Goal: Task Accomplishment & Management: Manage account settings

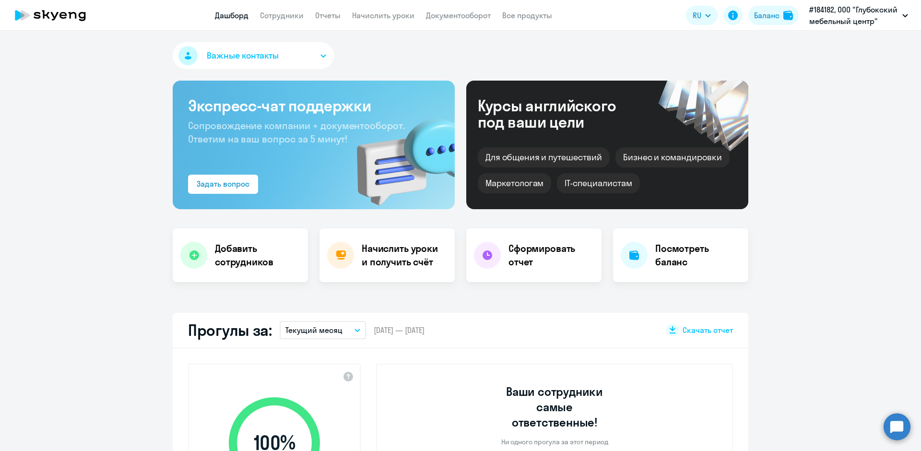
select select "30"
click at [386, 15] on link "Начислить уроки" at bounding box center [383, 16] width 62 height 10
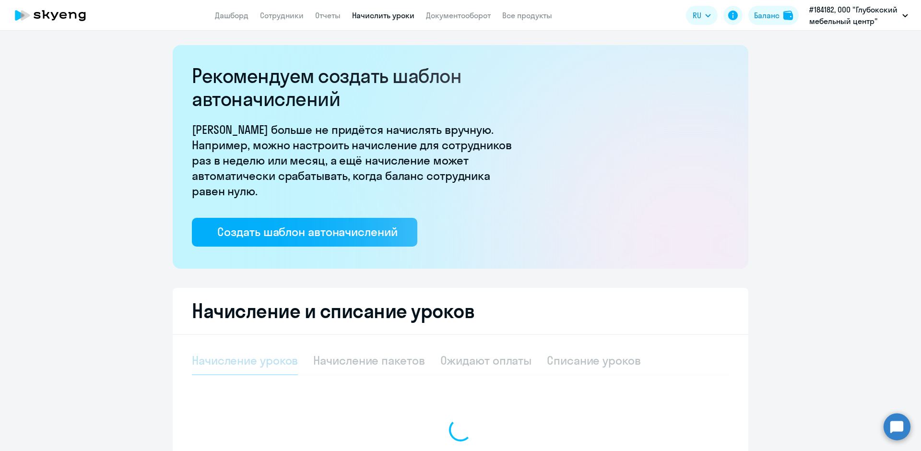
select select "10"
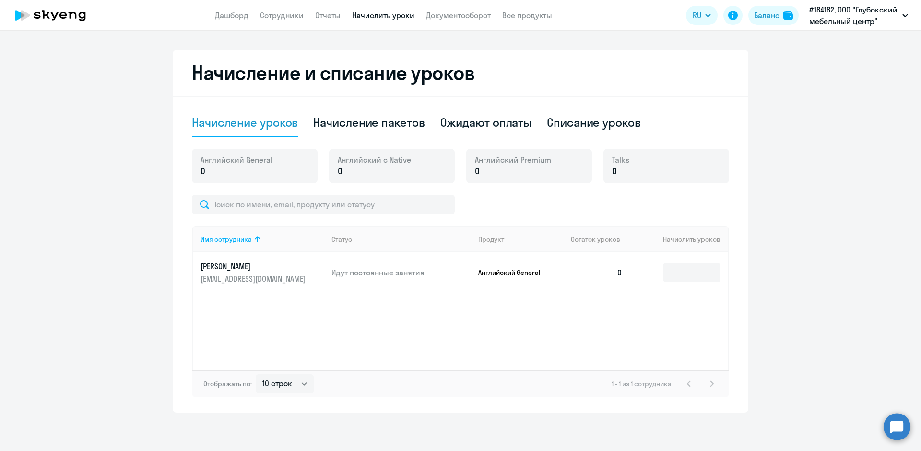
scroll to position [46, 0]
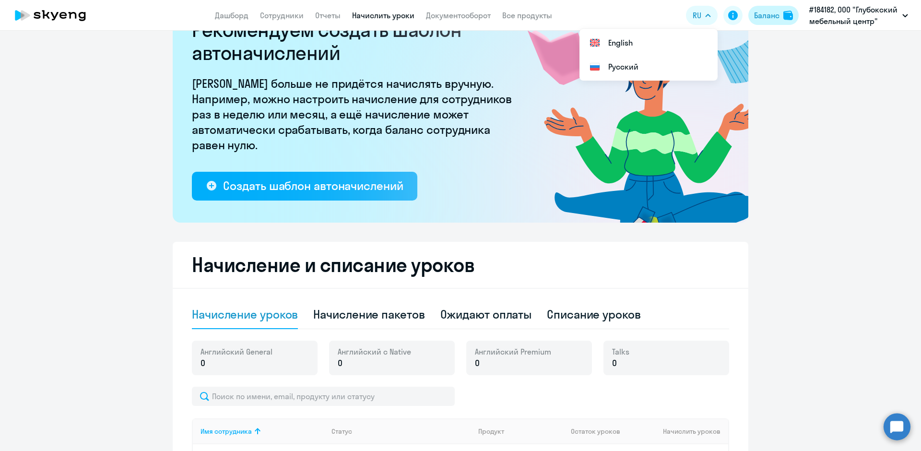
click at [767, 18] on div "Баланс" at bounding box center [766, 16] width 25 height 12
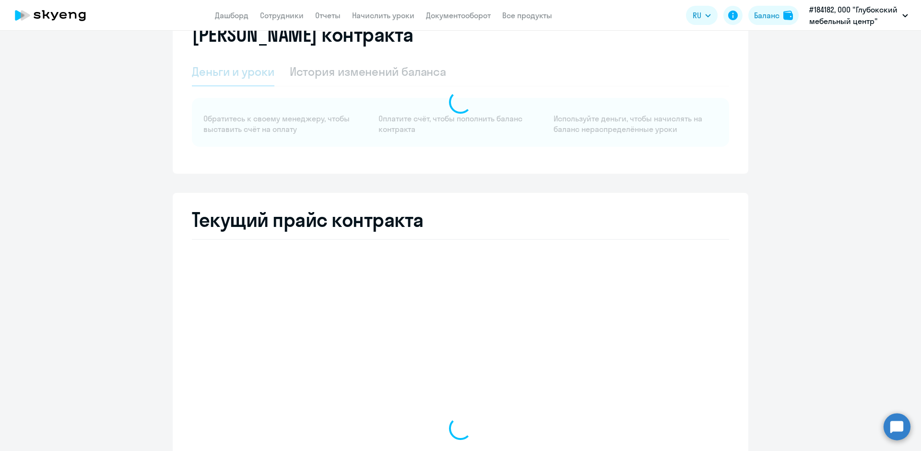
select select "english_adult_not_native_speaker"
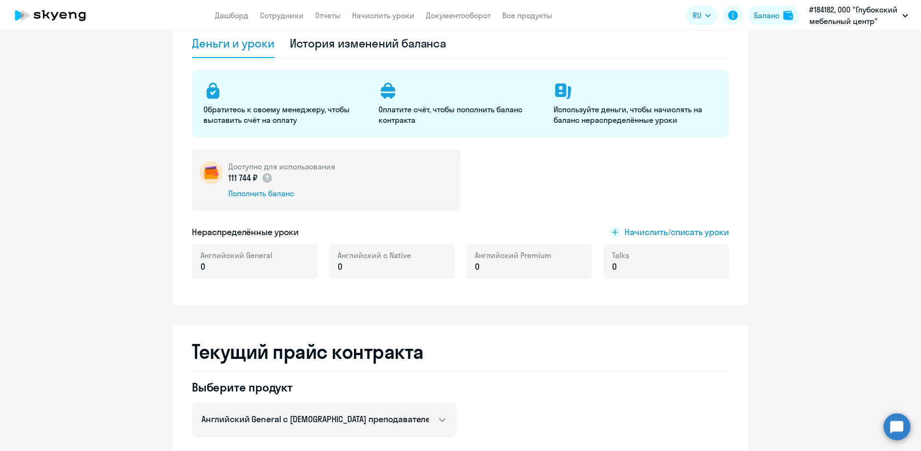
scroll to position [48, 0]
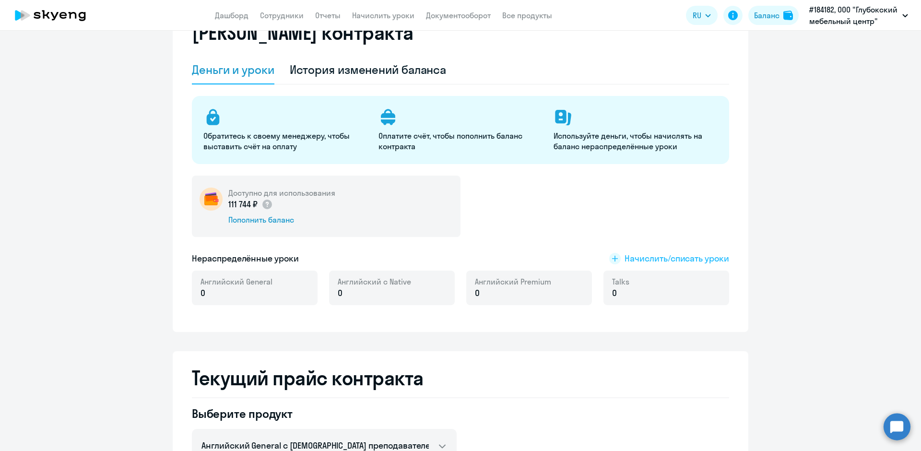
click at [679, 258] on span "Начислить/списать уроки" at bounding box center [676, 258] width 105 height 12
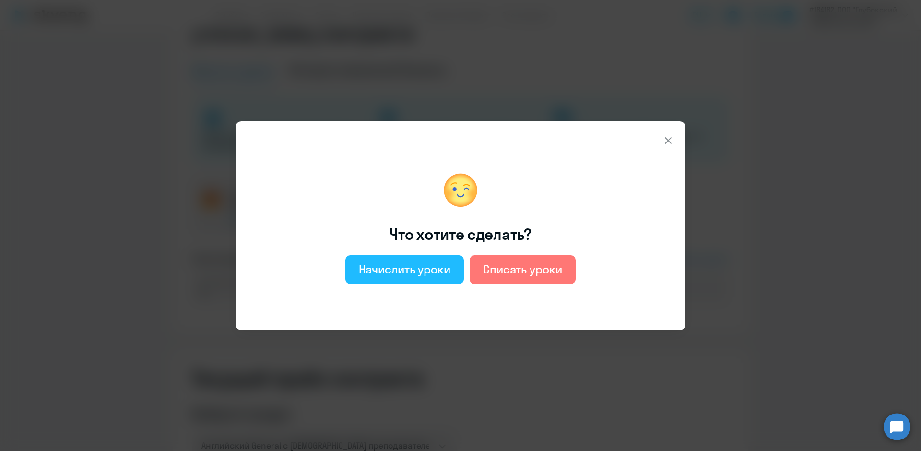
click at [425, 270] on div "Начислить уроки" at bounding box center [405, 268] width 92 height 15
select select "english_adult_not_native_speaker"
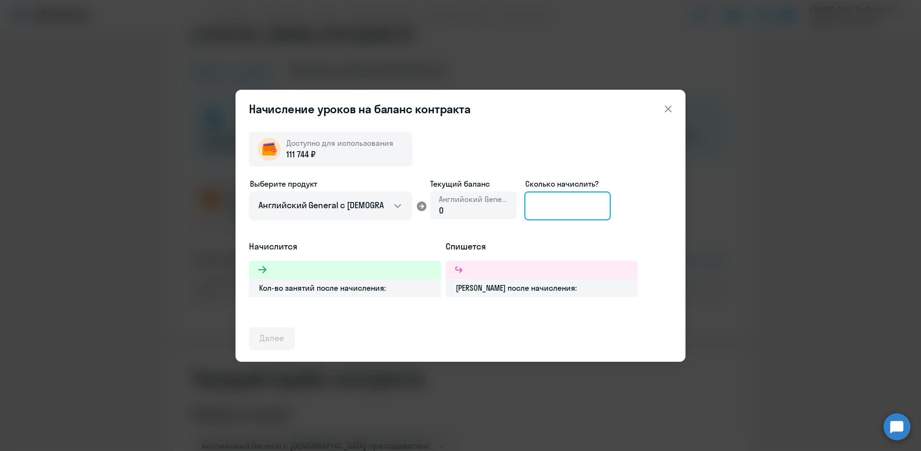
click at [558, 208] on input at bounding box center [567, 205] width 86 height 29
type input "10"
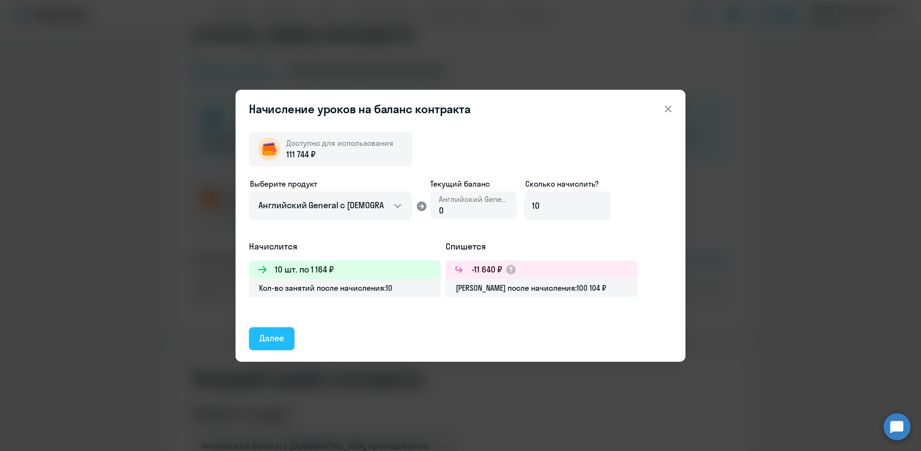
click at [284, 339] on div "Далее" at bounding box center [271, 338] width 24 height 12
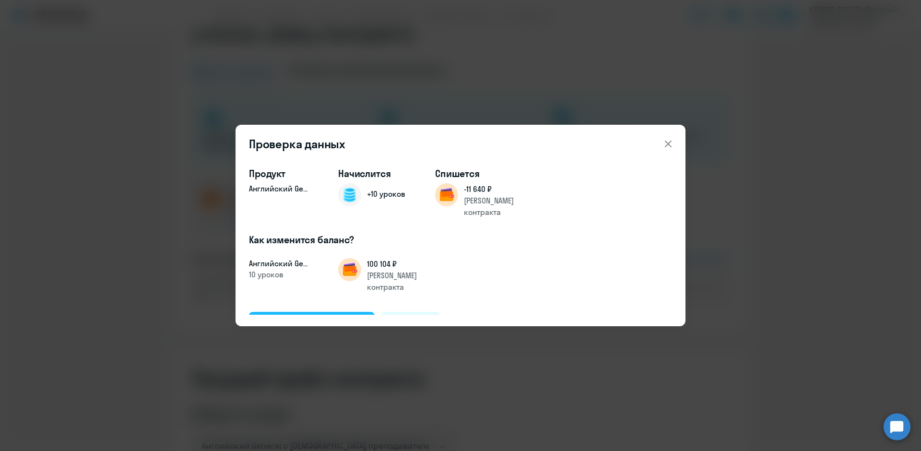
click at [314, 316] on div "Подтвердить и начислить" at bounding box center [311, 322] width 105 height 12
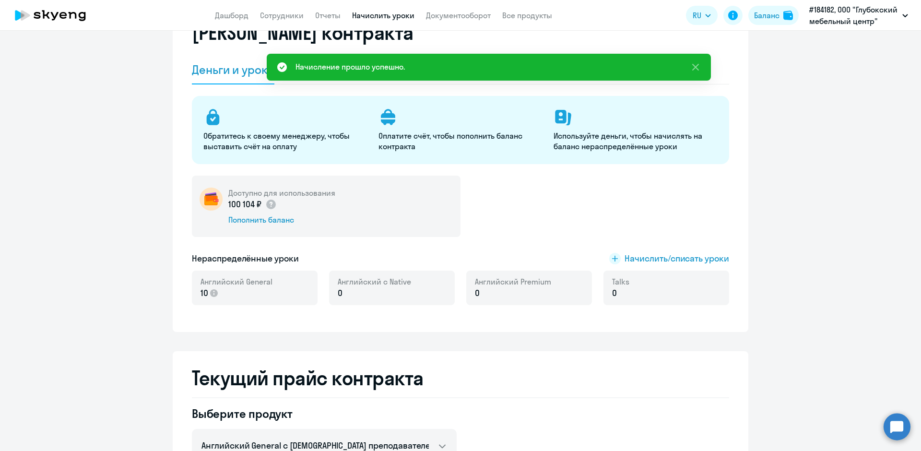
click at [377, 15] on link "Начислить уроки" at bounding box center [383, 16] width 62 height 10
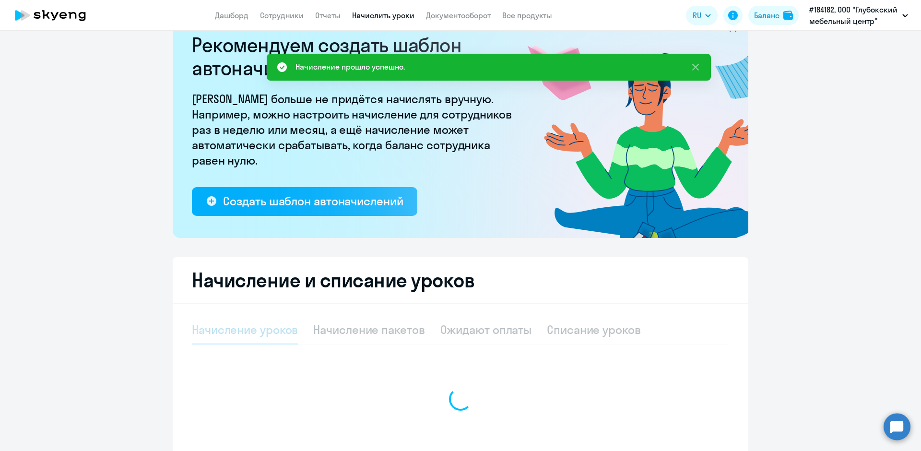
select select "10"
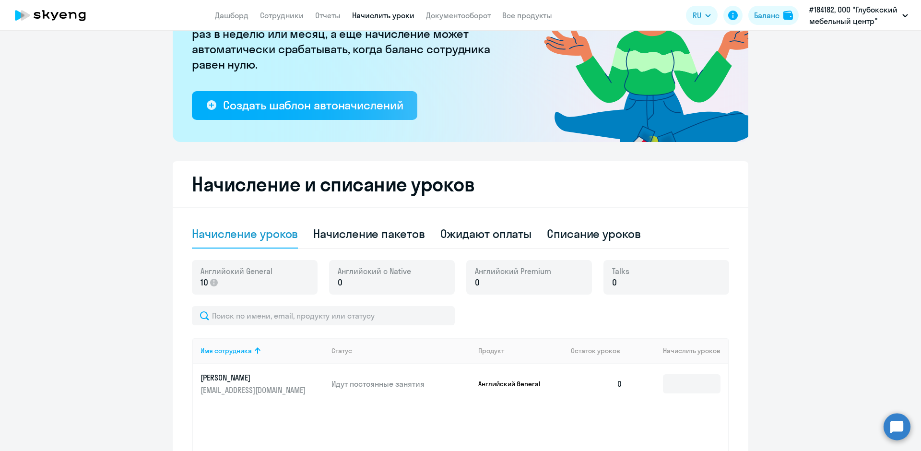
scroll to position [175, 0]
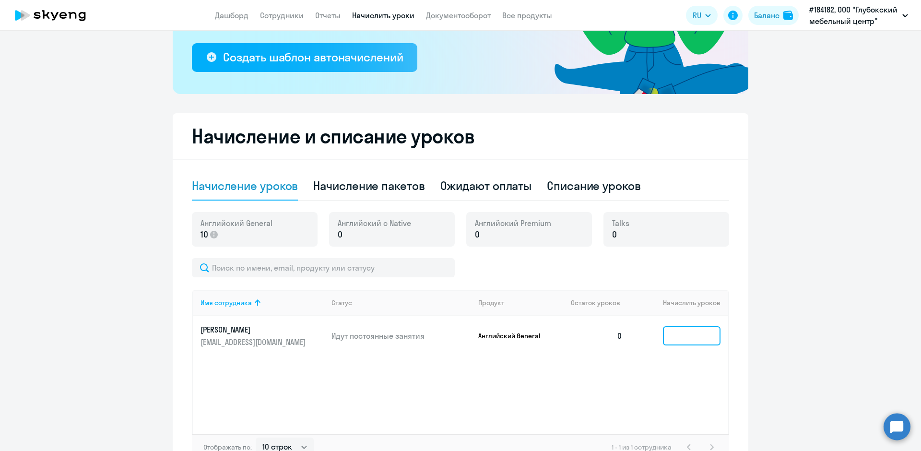
click at [690, 338] on input at bounding box center [692, 335] width 58 height 19
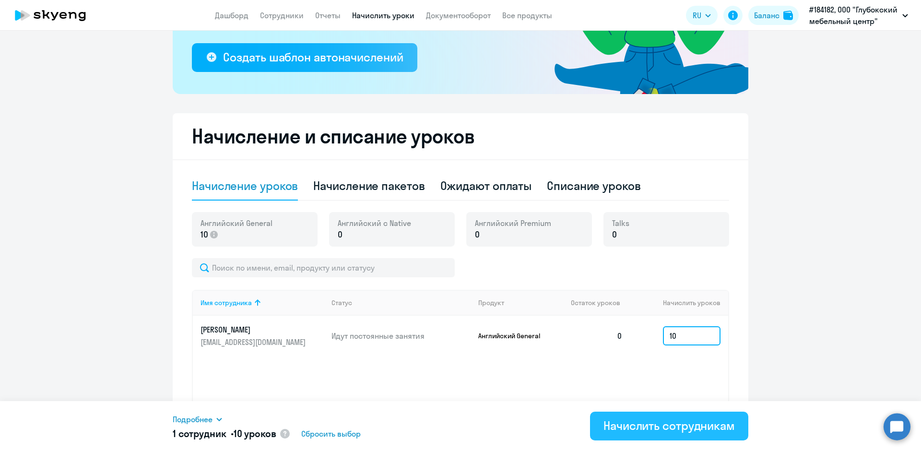
type input "10"
click at [615, 425] on div "Начислить сотрудникам" at bounding box center [668, 425] width 131 height 15
